Goal: Task Accomplishment & Management: Manage account settings

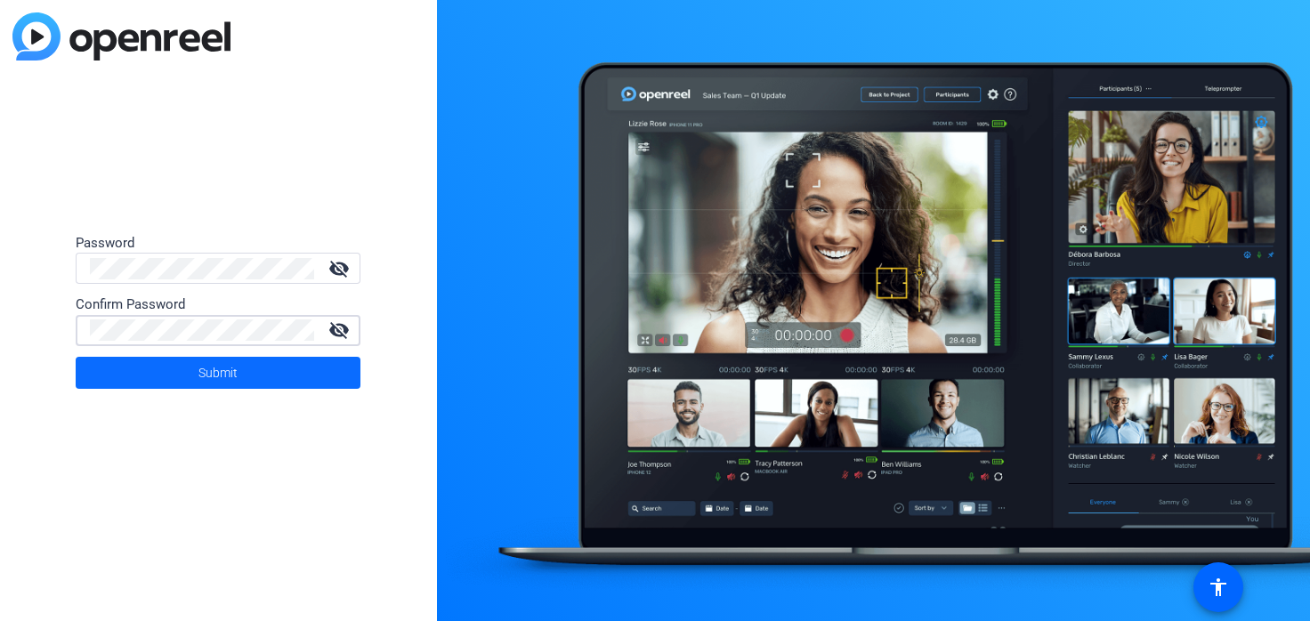
click at [236, 373] on span "Submit" at bounding box center [218, 373] width 39 height 45
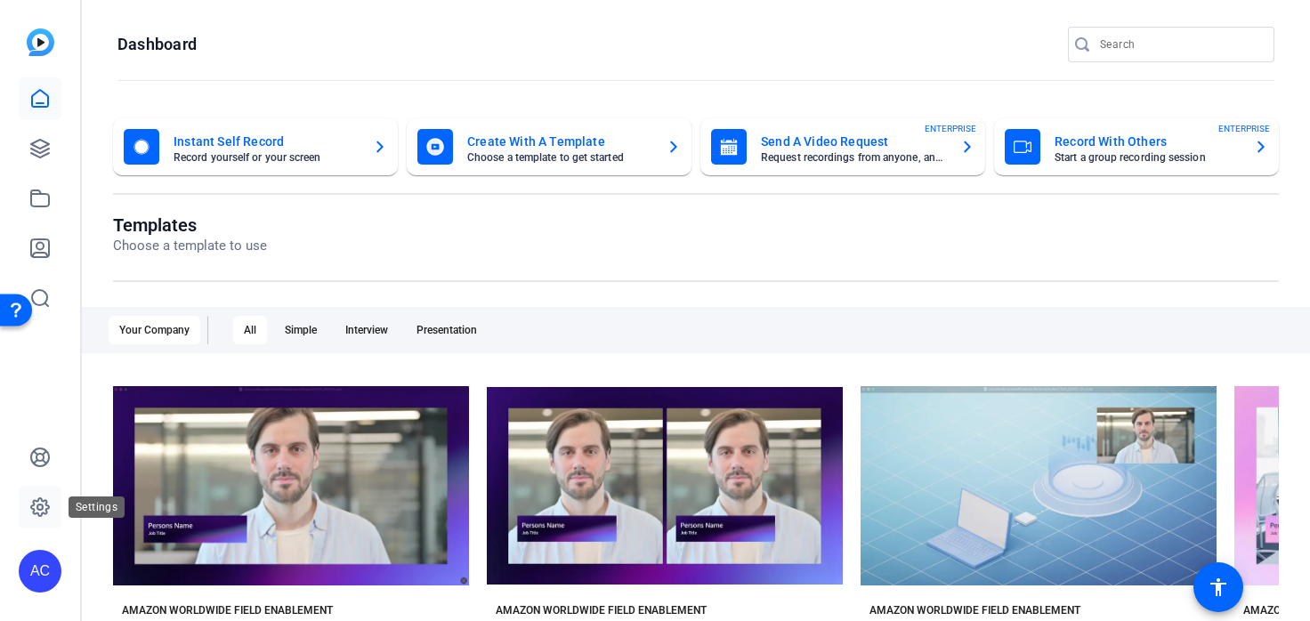
click at [36, 507] on icon at bounding box center [39, 507] width 21 height 21
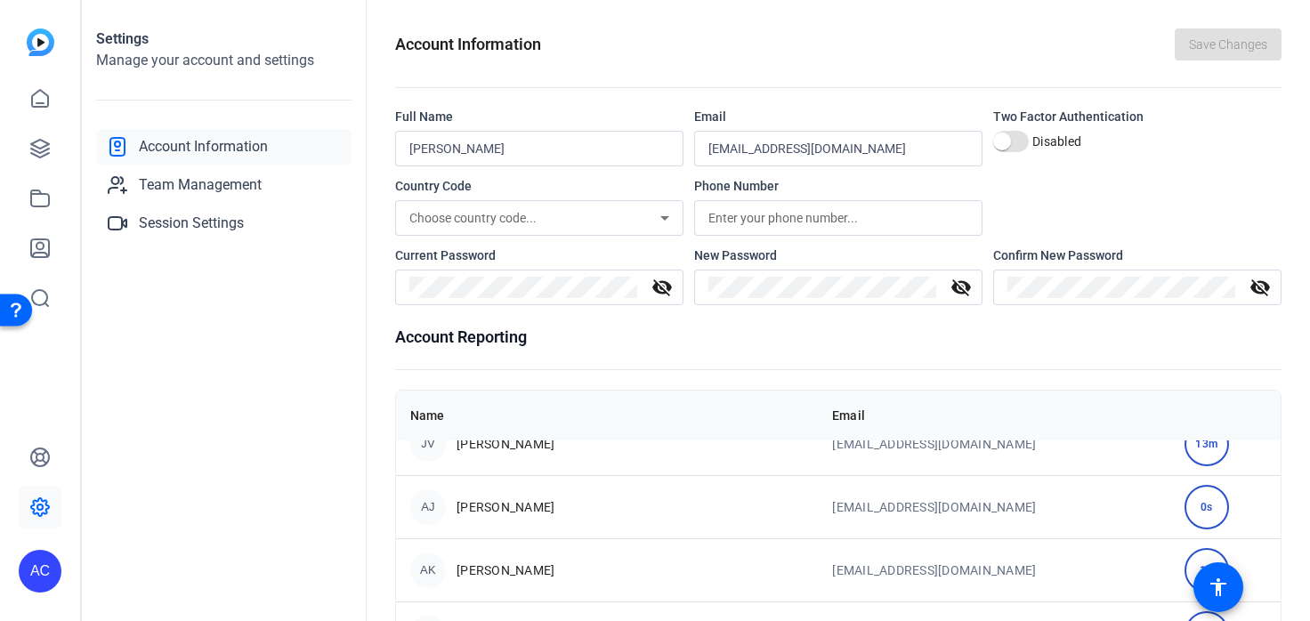
scroll to position [962, 0]
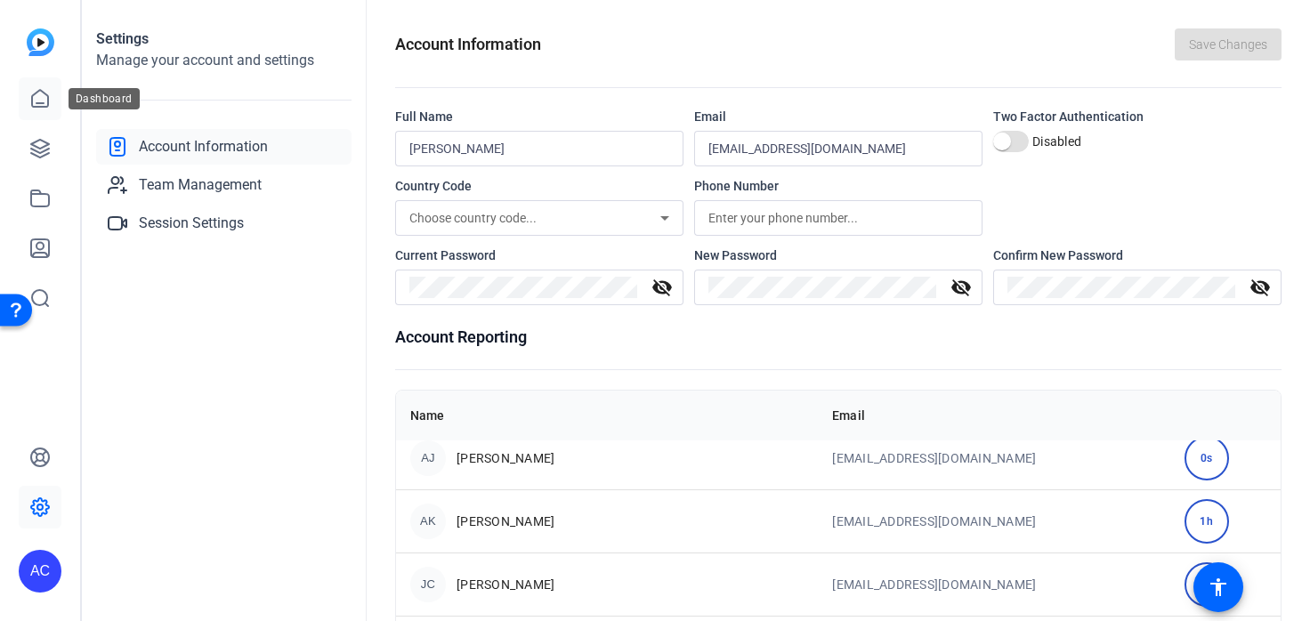
click at [41, 93] on icon at bounding box center [39, 98] width 21 height 21
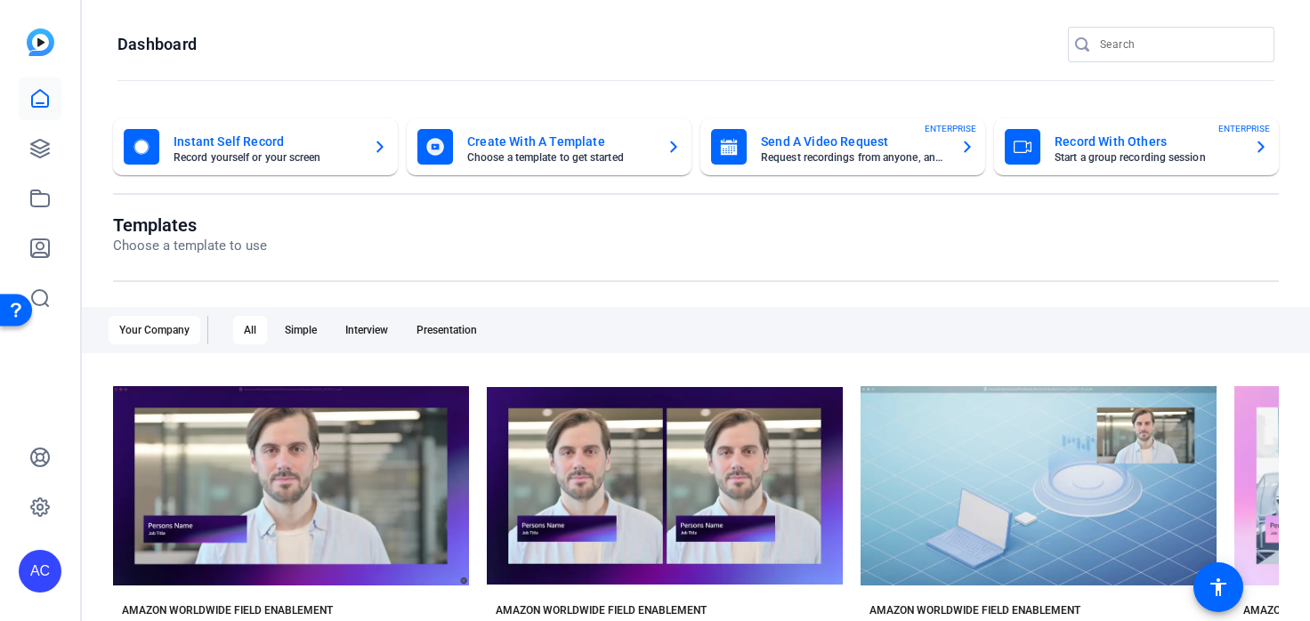
click at [604, 487] on div "play_arrow Preview Amazon Worldwide Field Enablement" at bounding box center [665, 504] width 274 height 37
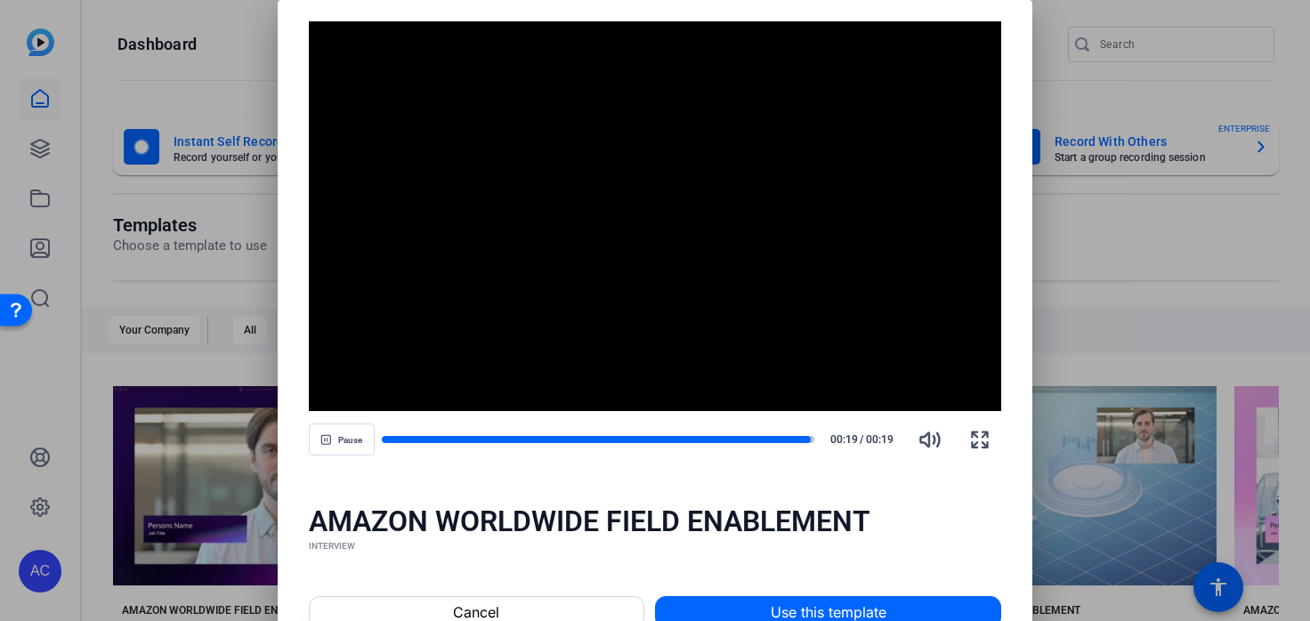
click at [792, 510] on div "AMAZON WORLDWIDE FIELD ENABLEMENT" at bounding box center [655, 522] width 693 height 36
click at [1081, 81] on div at bounding box center [655, 310] width 1310 height 621
